Goal: Information Seeking & Learning: Learn about a topic

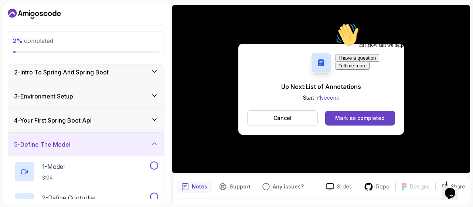
scroll to position [28, 0]
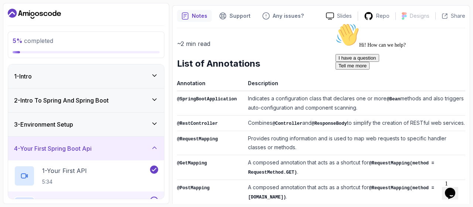
click at [335, 23] on icon "Chat attention grabber" at bounding box center [335, 23] width 0 height 0
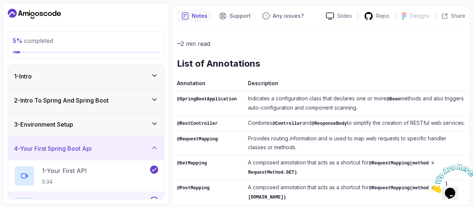
click at [430, 187] on icon "Close" at bounding box center [430, 190] width 0 height 6
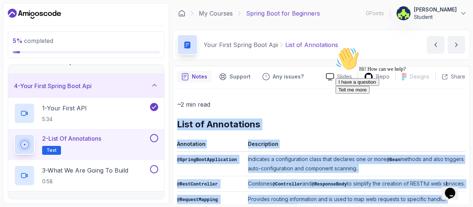
drag, startPoint x: 374, startPoint y: 182, endPoint x: 177, endPoint y: 122, distance: 205.7
copy div "List of Annotations Annotation Description @SpringBootApplication Indicates a c…"
click at [330, 125] on h2 "List of Annotations" at bounding box center [321, 124] width 288 height 12
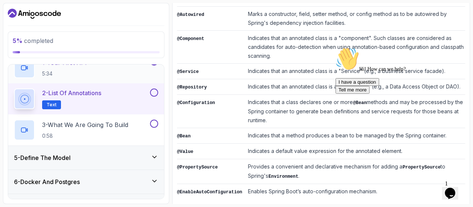
scroll to position [108, 0]
click at [97, 133] on p "0:58" at bounding box center [85, 135] width 86 height 7
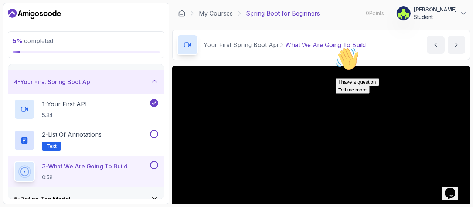
scroll to position [81, 0]
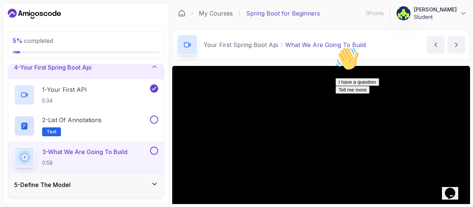
click at [335, 47] on icon "Chat attention grabber" at bounding box center [335, 47] width 0 height 0
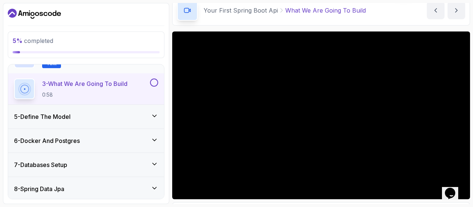
scroll to position [151, 0]
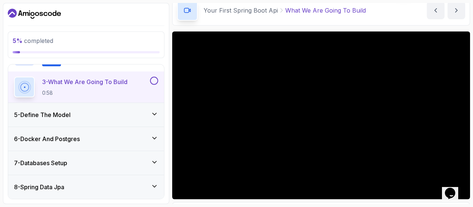
click at [157, 111] on icon at bounding box center [154, 113] width 7 height 7
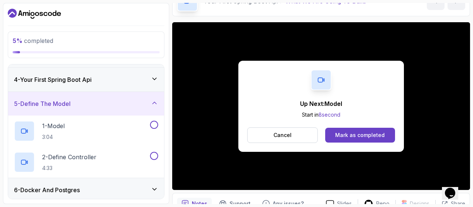
scroll to position [81, 0]
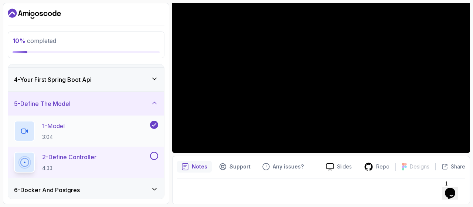
click at [118, 119] on div "1 - Model 3:04" at bounding box center [86, 130] width 156 height 31
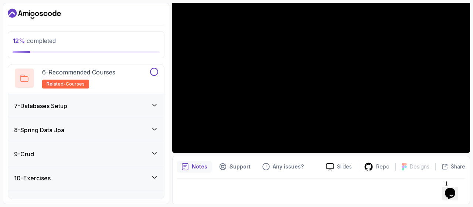
scroll to position [301, 0]
click at [157, 149] on icon at bounding box center [154, 152] width 7 height 7
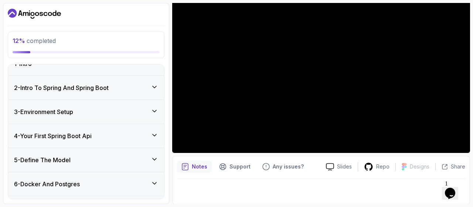
scroll to position [10, 0]
